Goal: Transaction & Acquisition: Purchase product/service

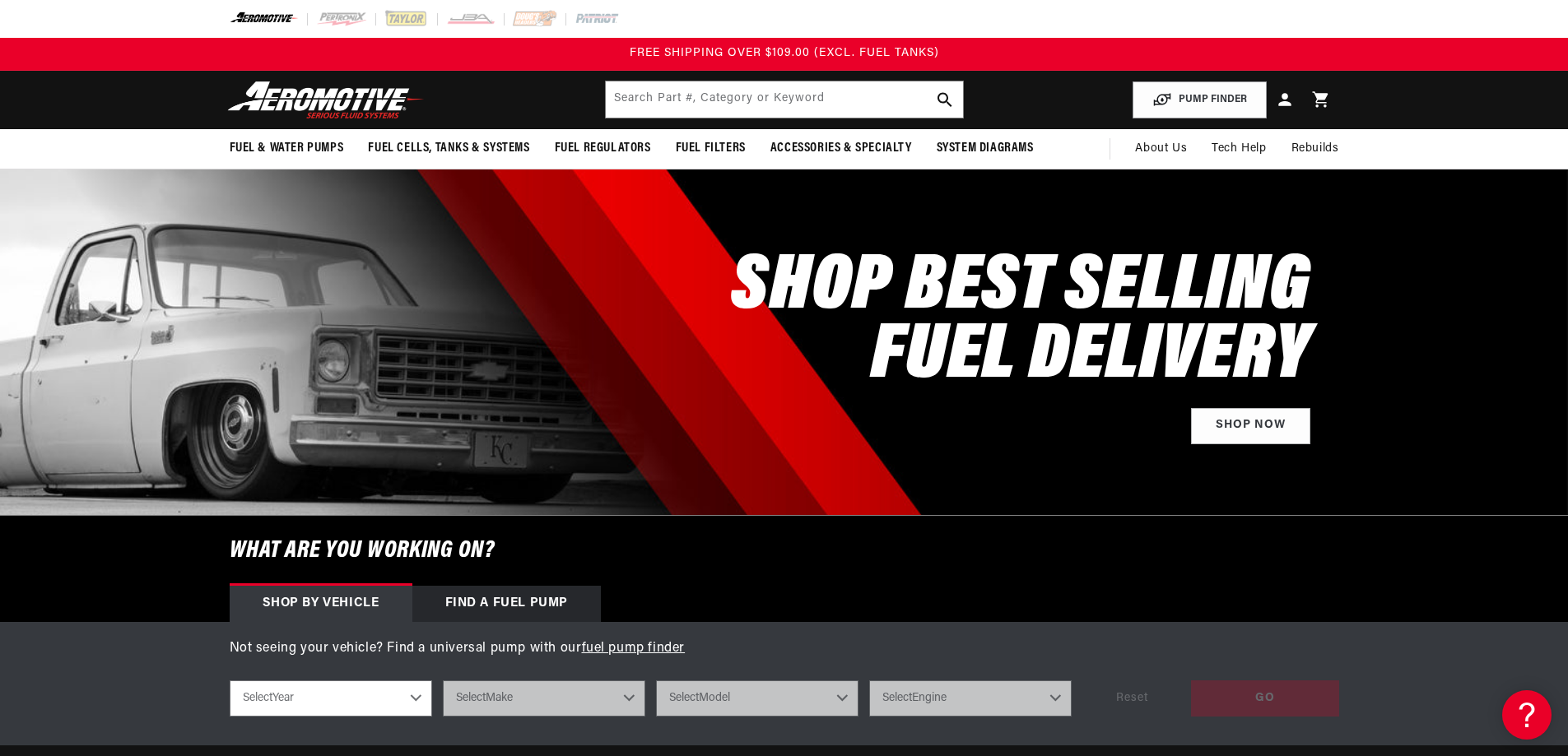
scroll to position [83, 0]
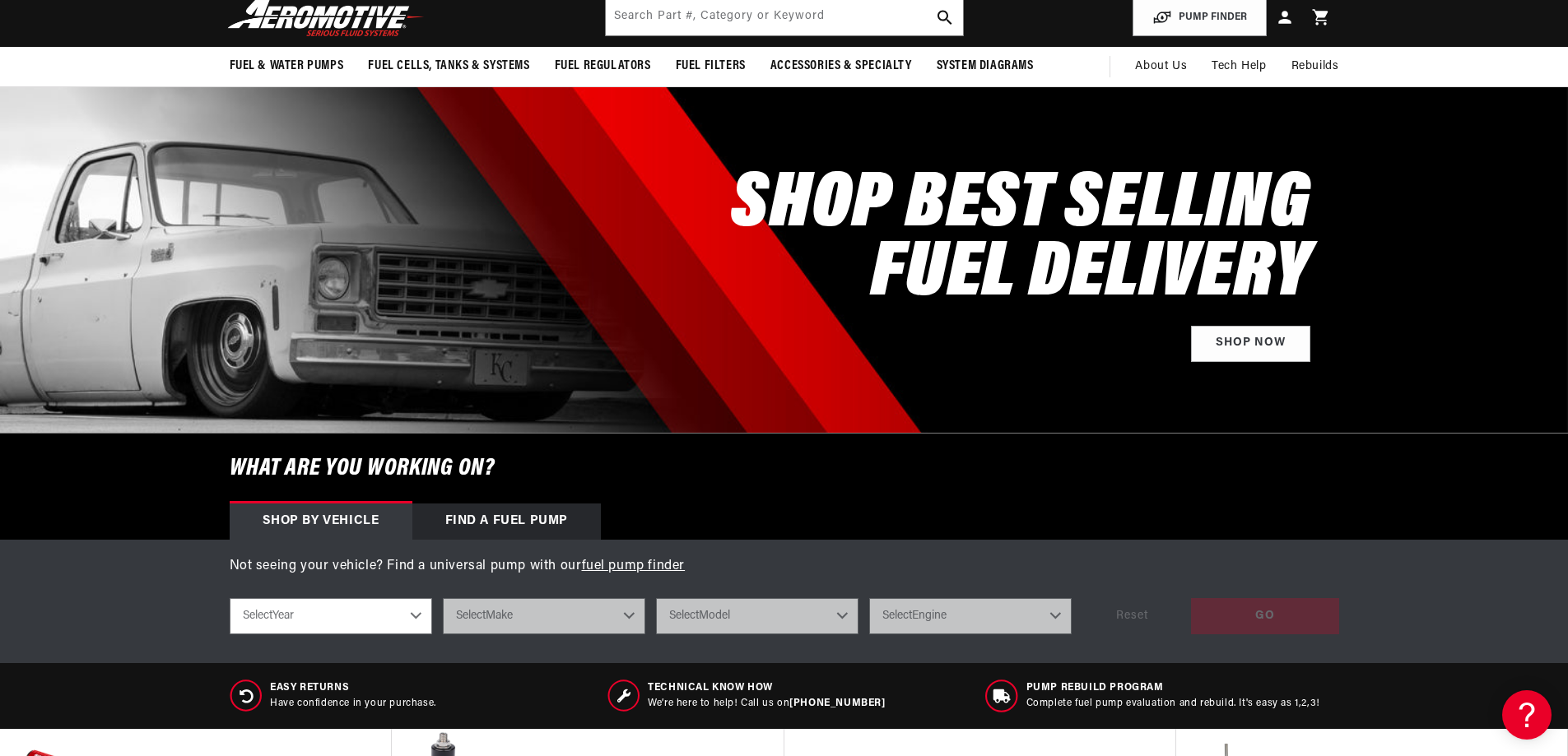
click at [413, 612] on select "Select Year 2023 2022 2021 2020 2019 2018 2017 2016 2015 2014 2013 2012 2011 20…" at bounding box center [330, 616] width 202 height 36
select select "2021"
click at [230, 598] on select "Select Year 2023 2022 2021 2020 2019 2018 2017 2016 2015 2014 2013 2012 2011 20…" at bounding box center [330, 616] width 202 height 36
select select "2021"
click at [633, 612] on select "Select Make Chevrolet Dodge Ford GMC Jeep" at bounding box center [543, 616] width 202 height 36
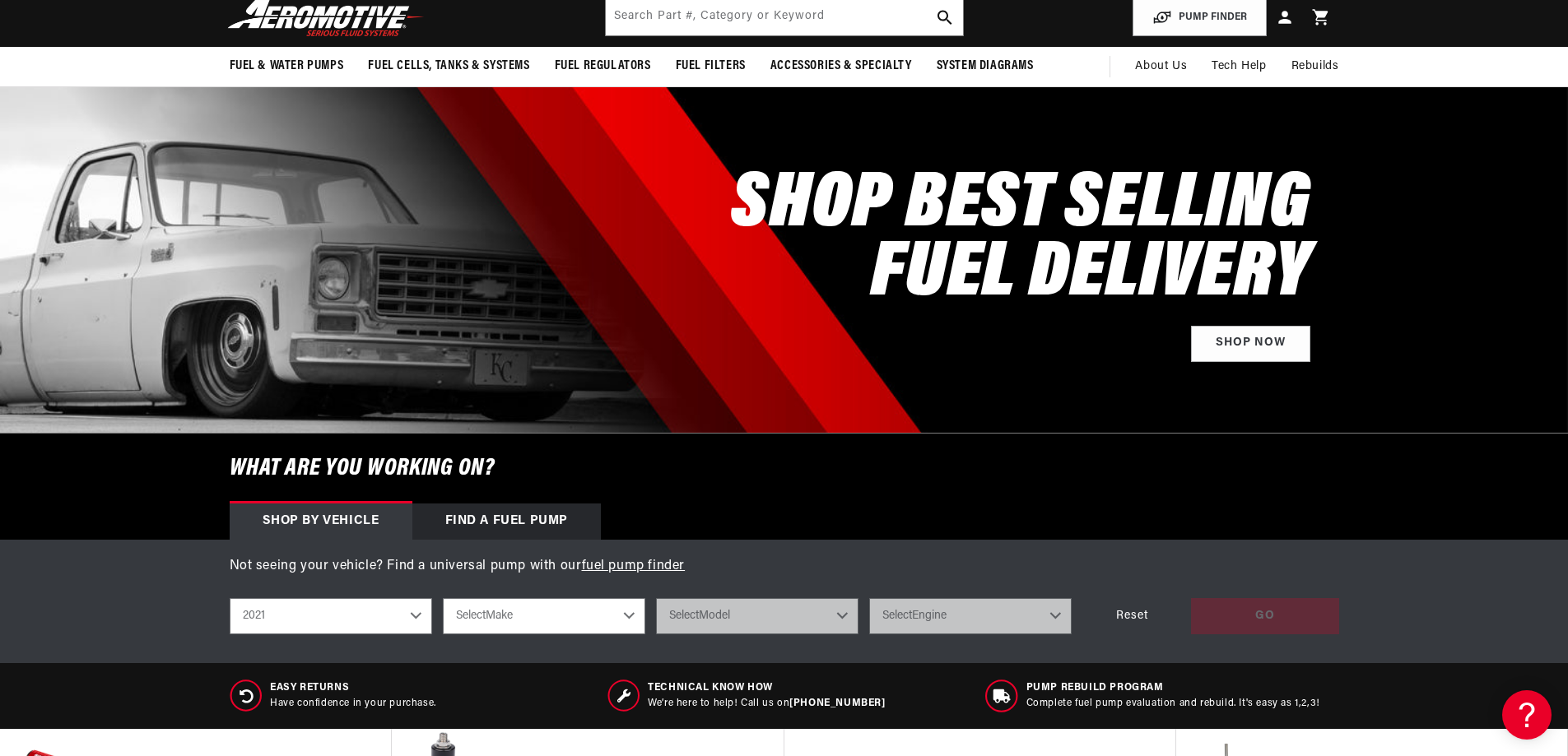
select select "Jeep"
click at [442, 598] on select "Select Make Chevrolet Dodge Ford GMC Jeep" at bounding box center [543, 616] width 202 height 36
select select "Jeep"
click at [847, 612] on select "Select Model Gladiator" at bounding box center [756, 616] width 202 height 36
click at [627, 614] on select "Chevrolet Dodge Ford GMC Jeep" at bounding box center [543, 616] width 202 height 36
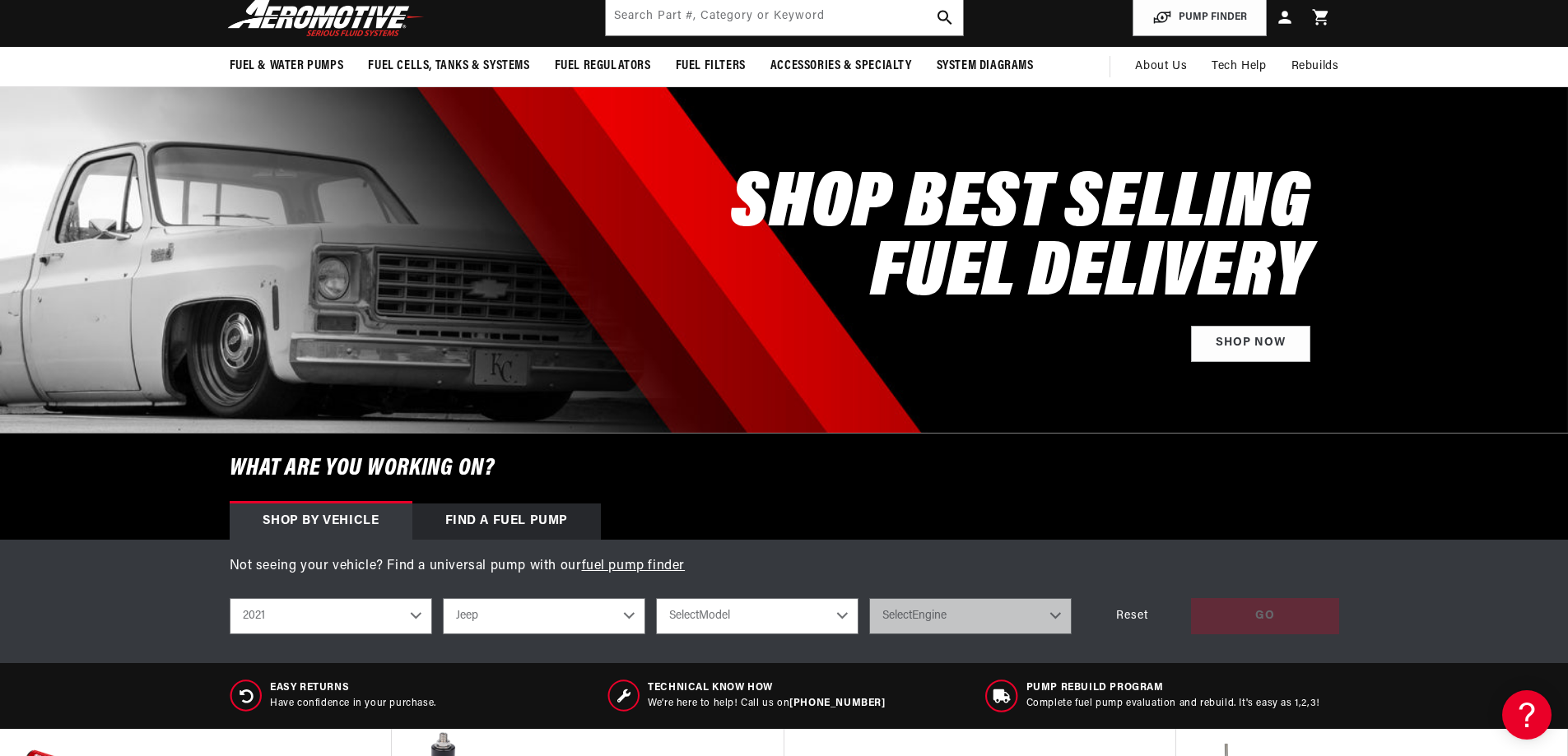
click at [841, 618] on select "Select Model Gladiator" at bounding box center [756, 616] width 202 height 36
select select "Gladiator"
click at [656, 598] on select "Select Model Gladiator" at bounding box center [756, 616] width 202 height 36
select select "Gladiator"
click at [973, 620] on select "Select Engine 3.6L" at bounding box center [970, 616] width 202 height 36
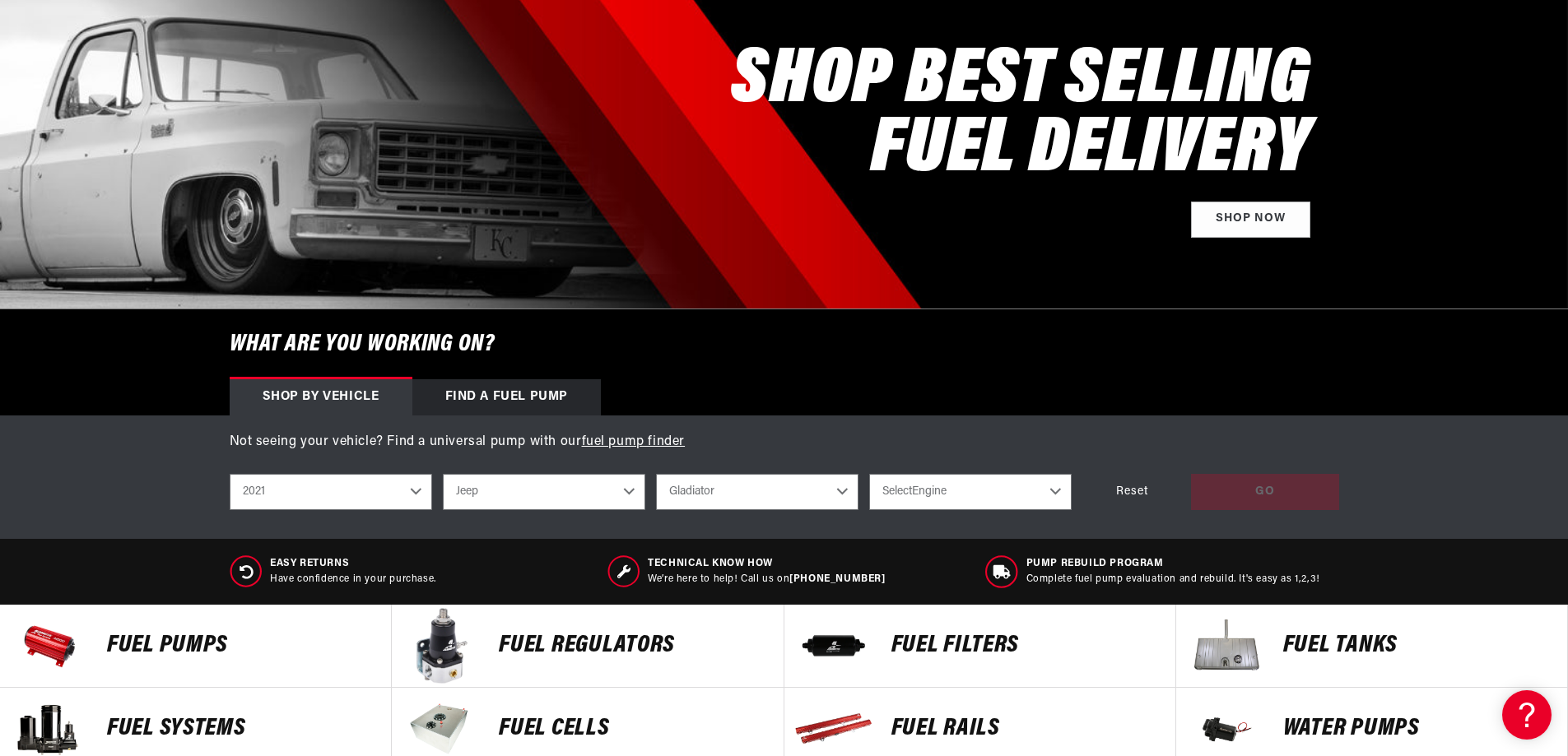
scroll to position [247, 0]
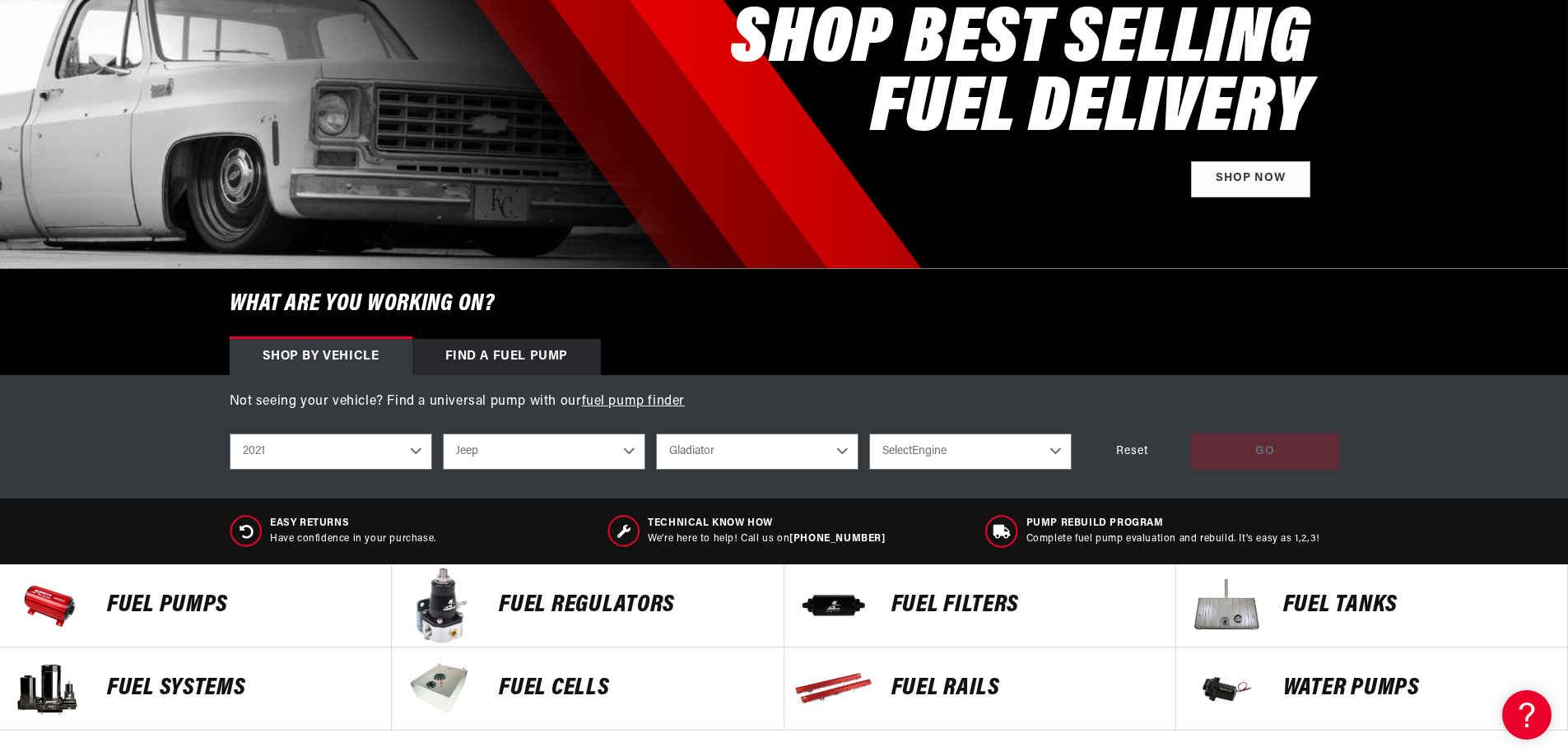
click at [1049, 450] on select "Select Engine 3.6L" at bounding box center [970, 452] width 202 height 36
select select "3.6L"
click at [869, 433] on select "Select Engine 3.6L" at bounding box center [970, 452] width 202 height 36
select select "3.6L"
click at [1255, 456] on div "GO" at bounding box center [1265, 452] width 148 height 37
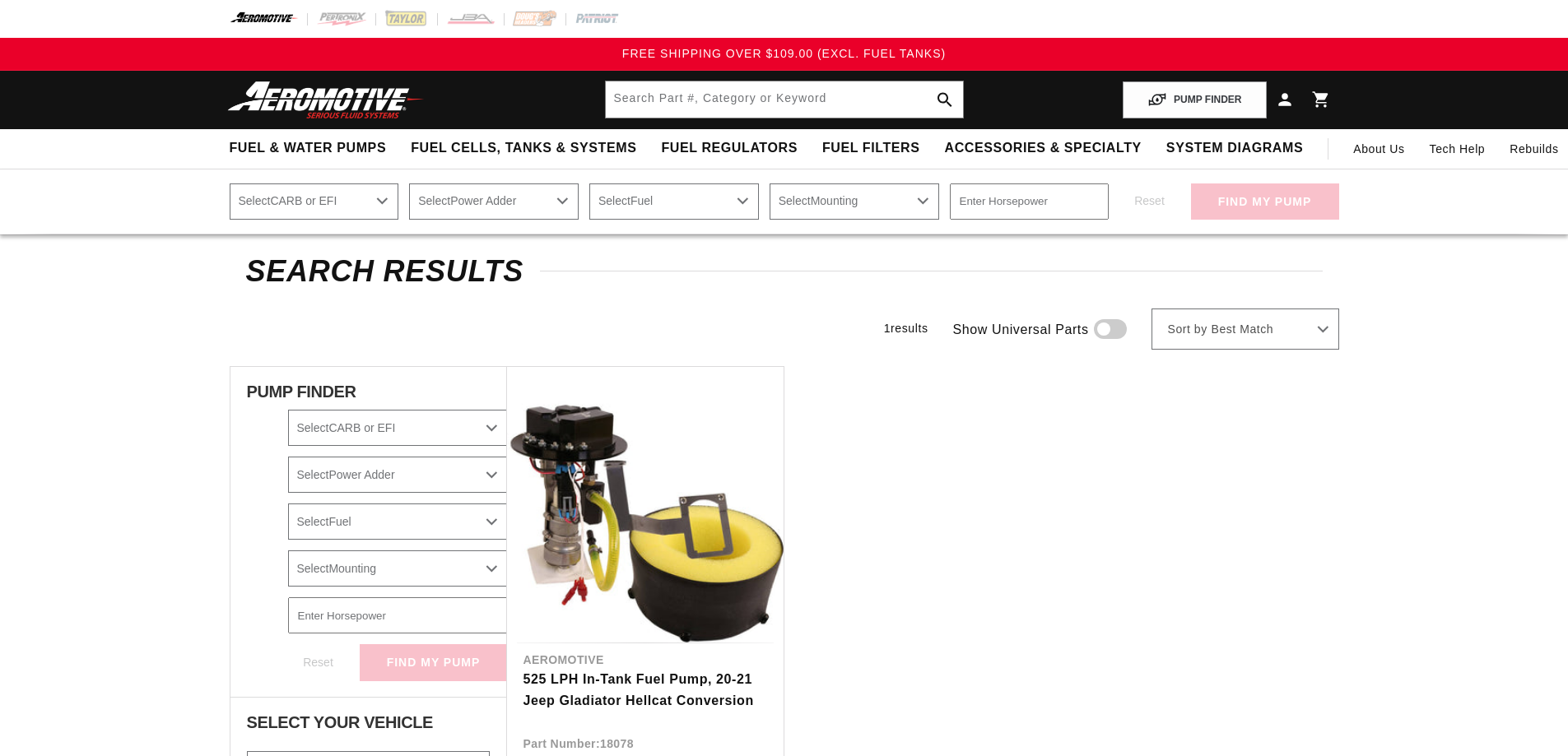
select select "2021"
select select "Jeep"
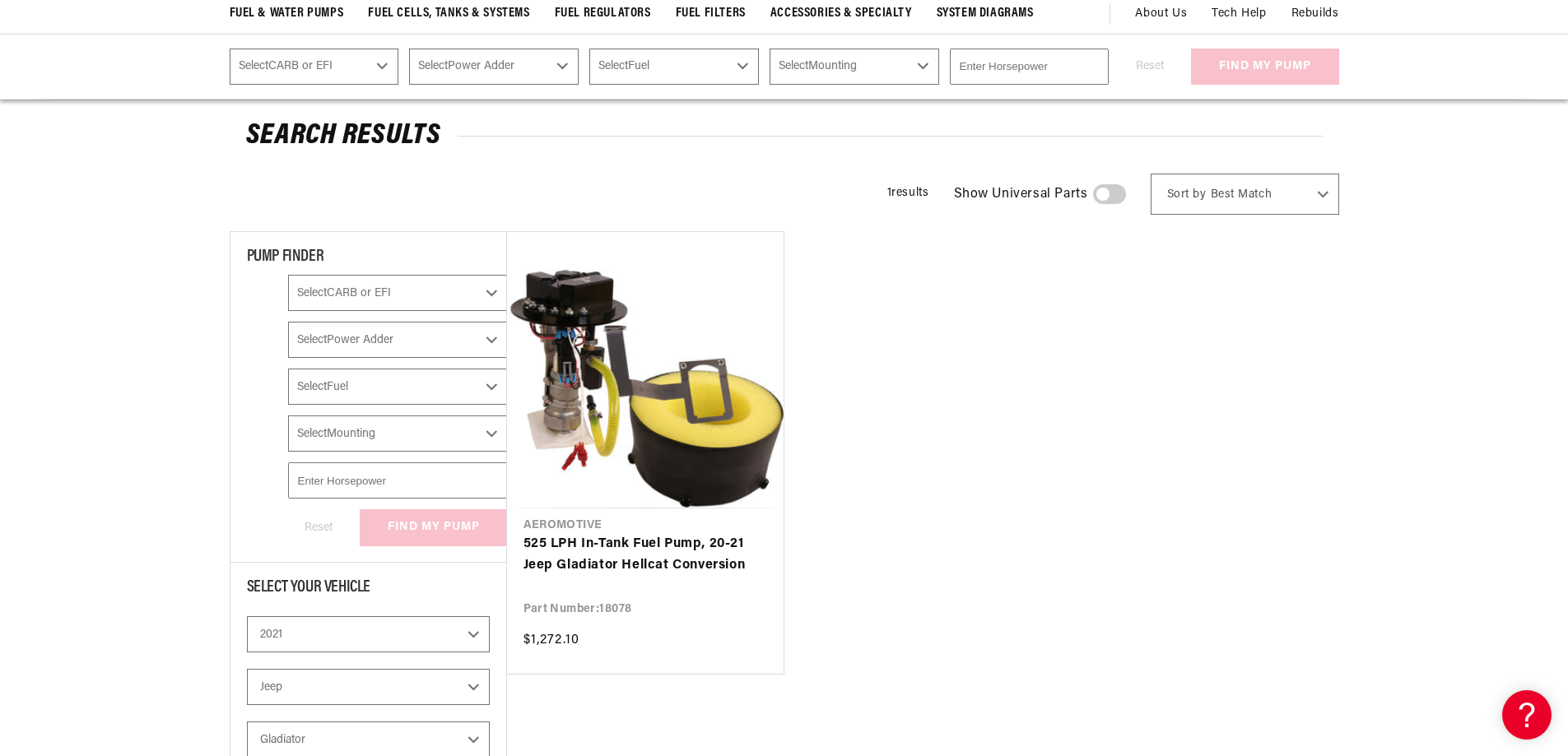
scroll to position [164, 0]
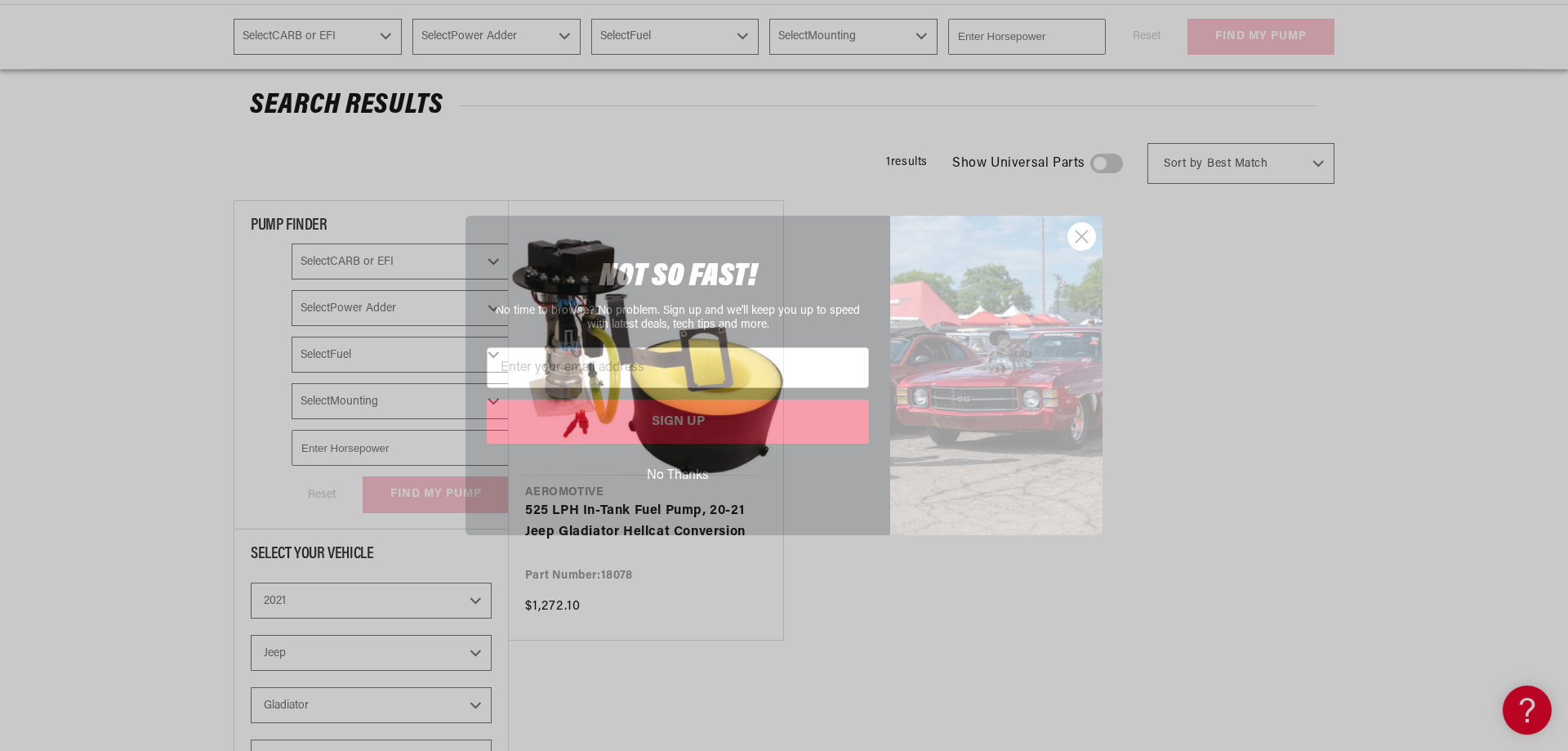
click at [1080, 241] on circle "Close dialog" at bounding box center [1082, 237] width 27 height 27
